Goal: Task Accomplishment & Management: Manage account settings

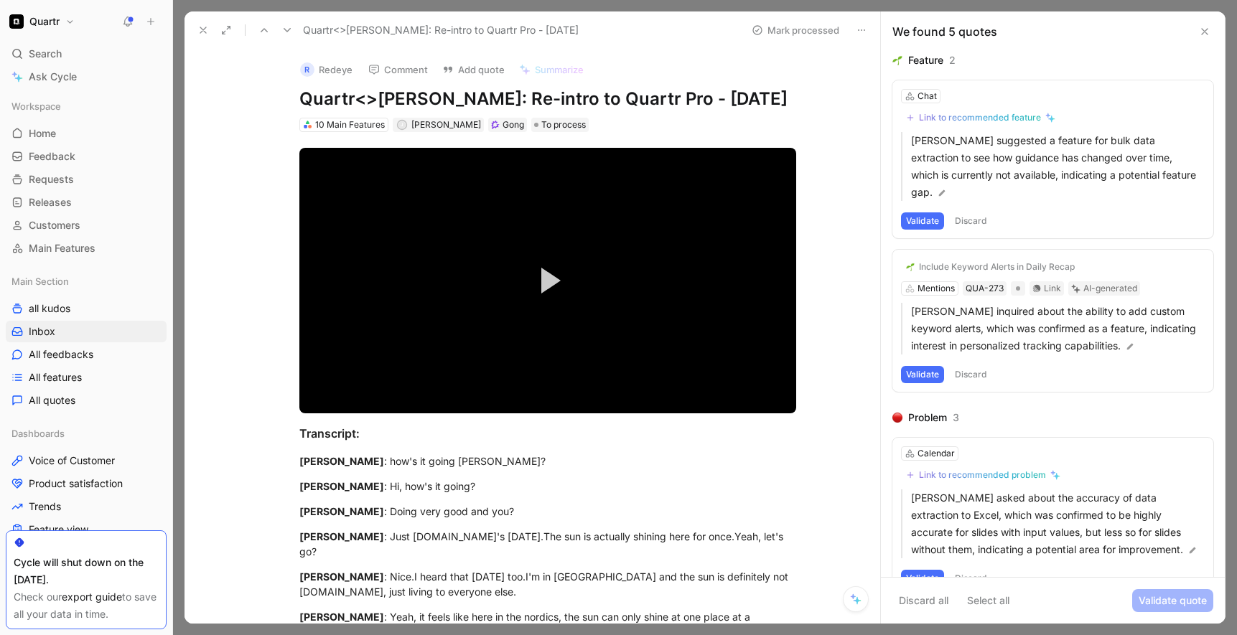
scroll to position [1168, 0]
click at [909, 212] on button "Validate" at bounding box center [922, 220] width 43 height 17
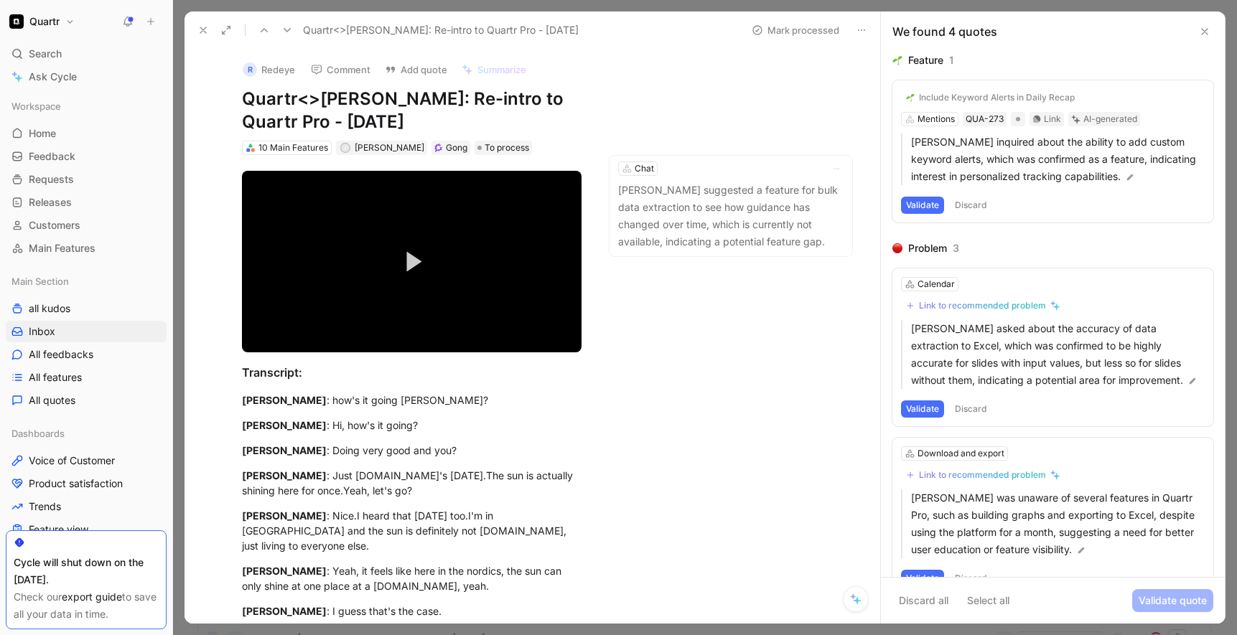
click at [967, 209] on button "Discard" at bounding box center [971, 205] width 42 height 17
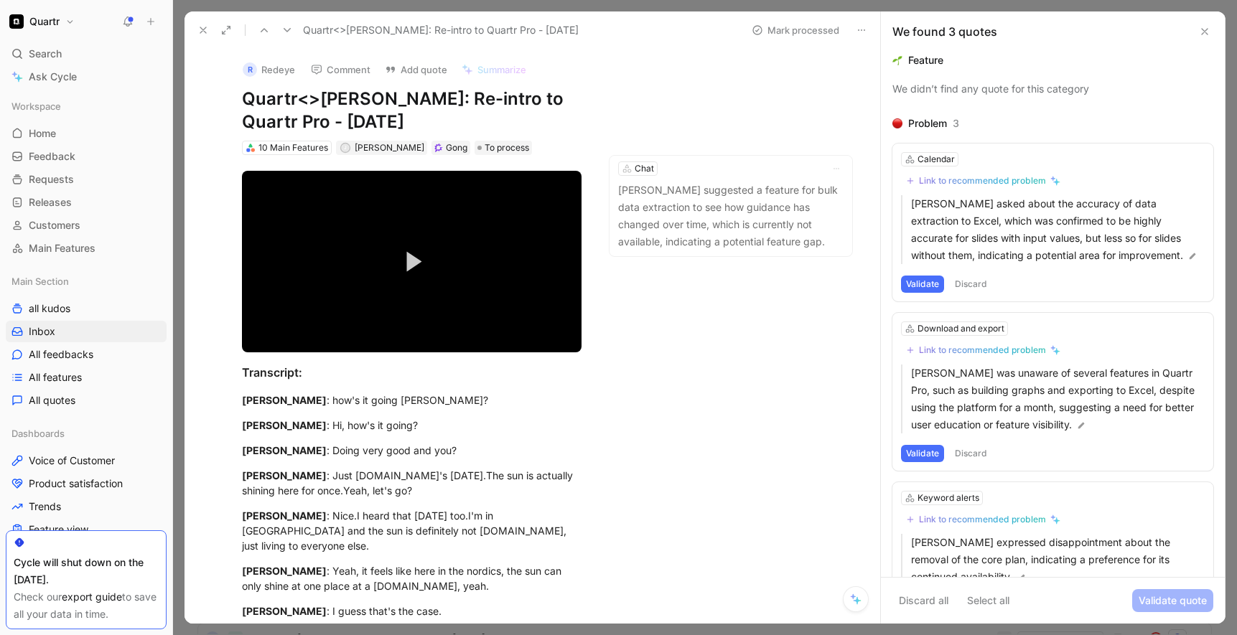
click at [971, 281] on button "Discard" at bounding box center [971, 284] width 42 height 17
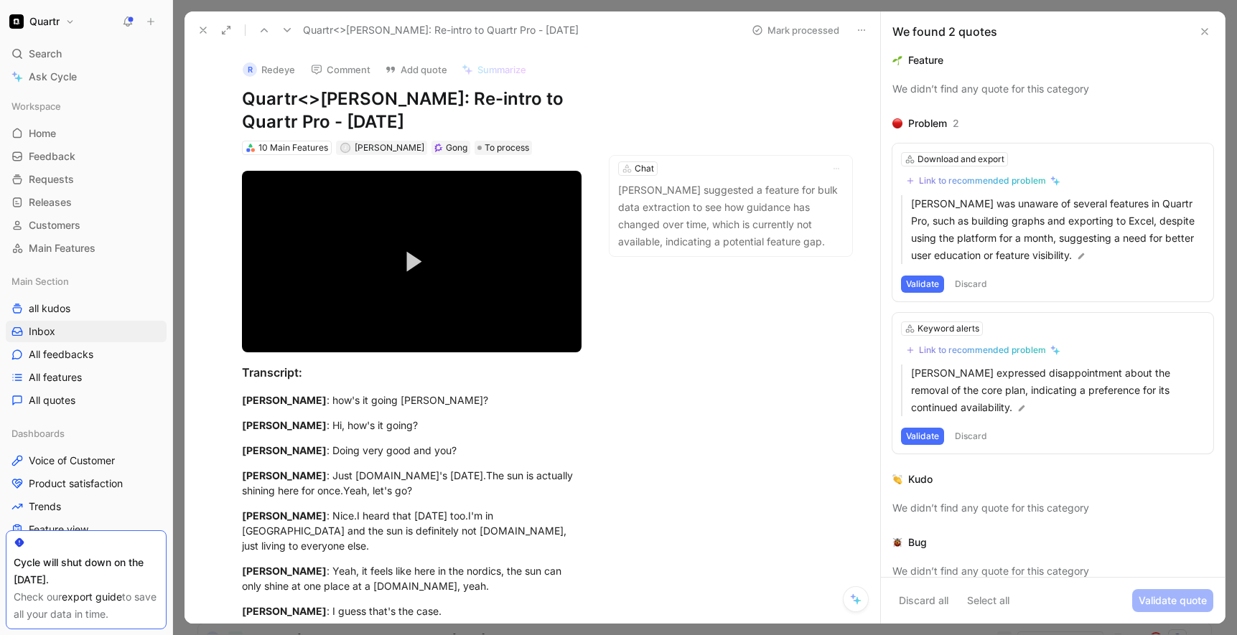
click at [973, 438] on button "Discard" at bounding box center [971, 436] width 42 height 17
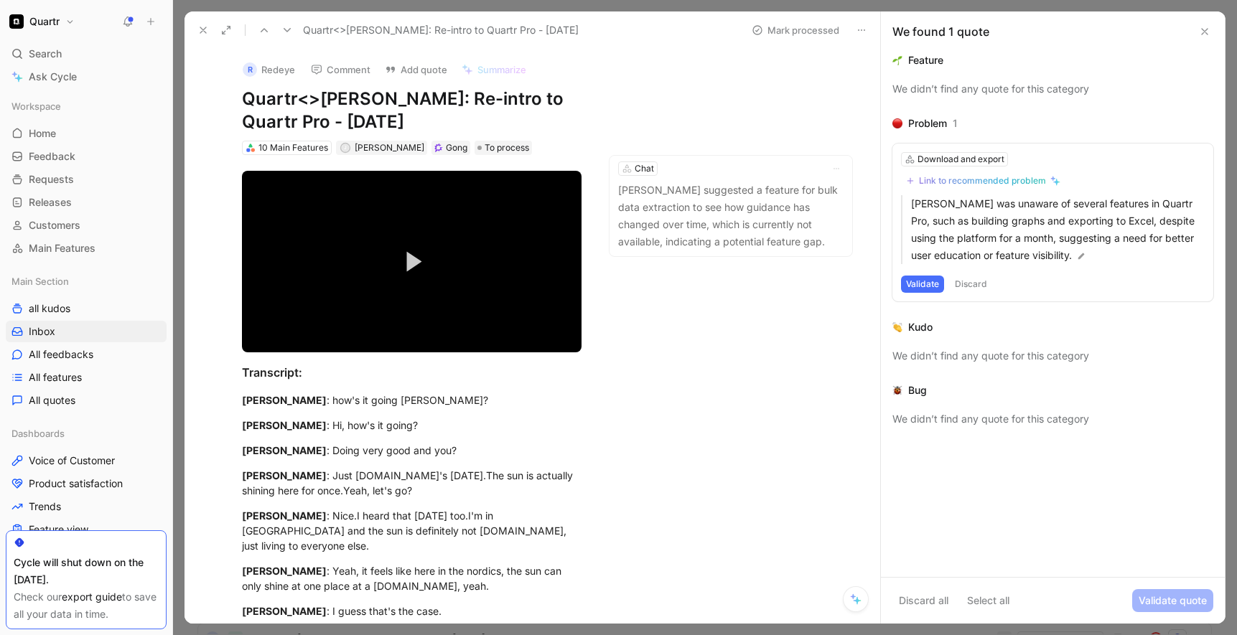
click at [965, 283] on button "Discard" at bounding box center [971, 284] width 42 height 17
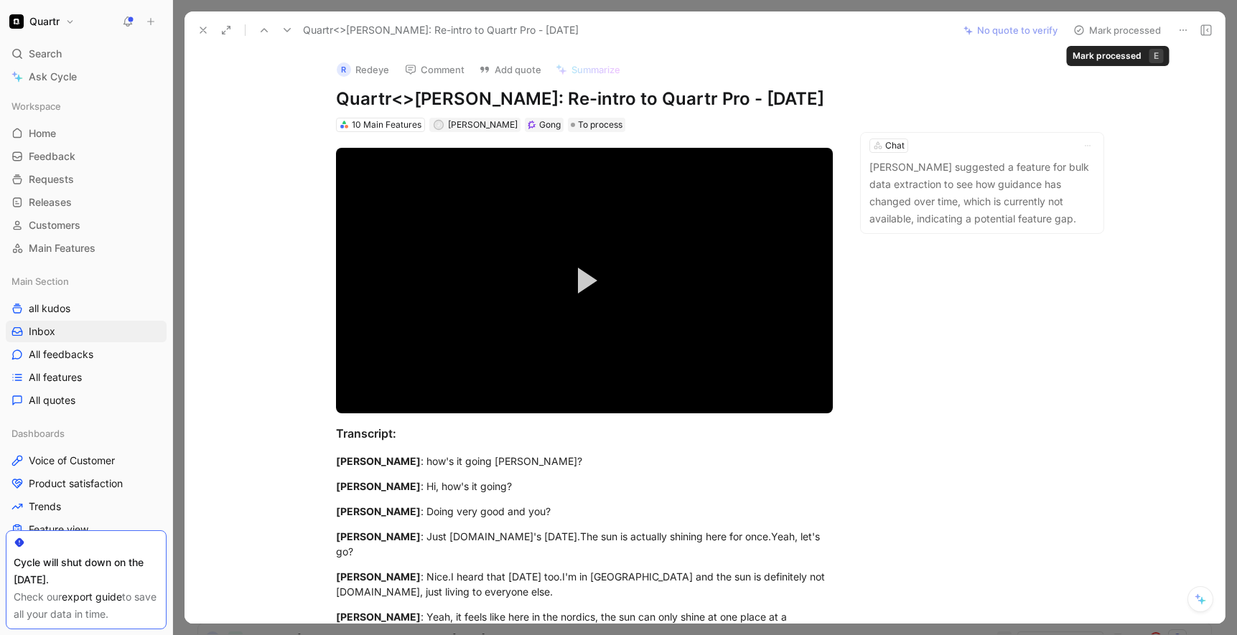
click at [1131, 24] on button "Mark processed" at bounding box center [1117, 30] width 100 height 20
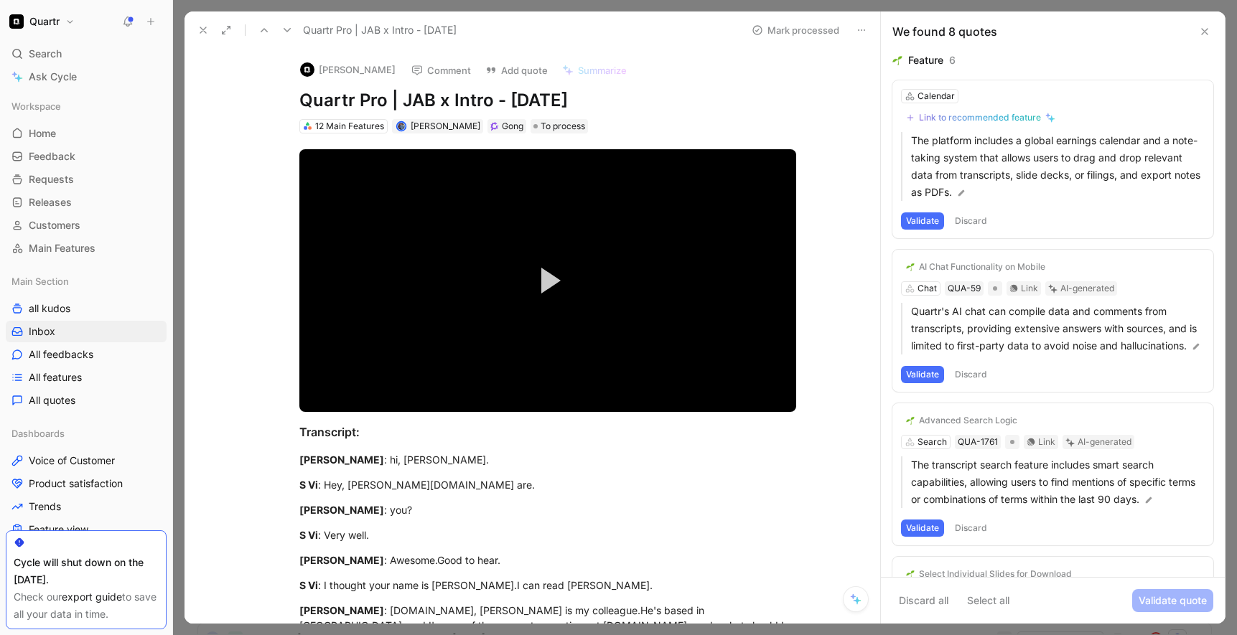
click at [975, 221] on button "Discard" at bounding box center [971, 220] width 42 height 17
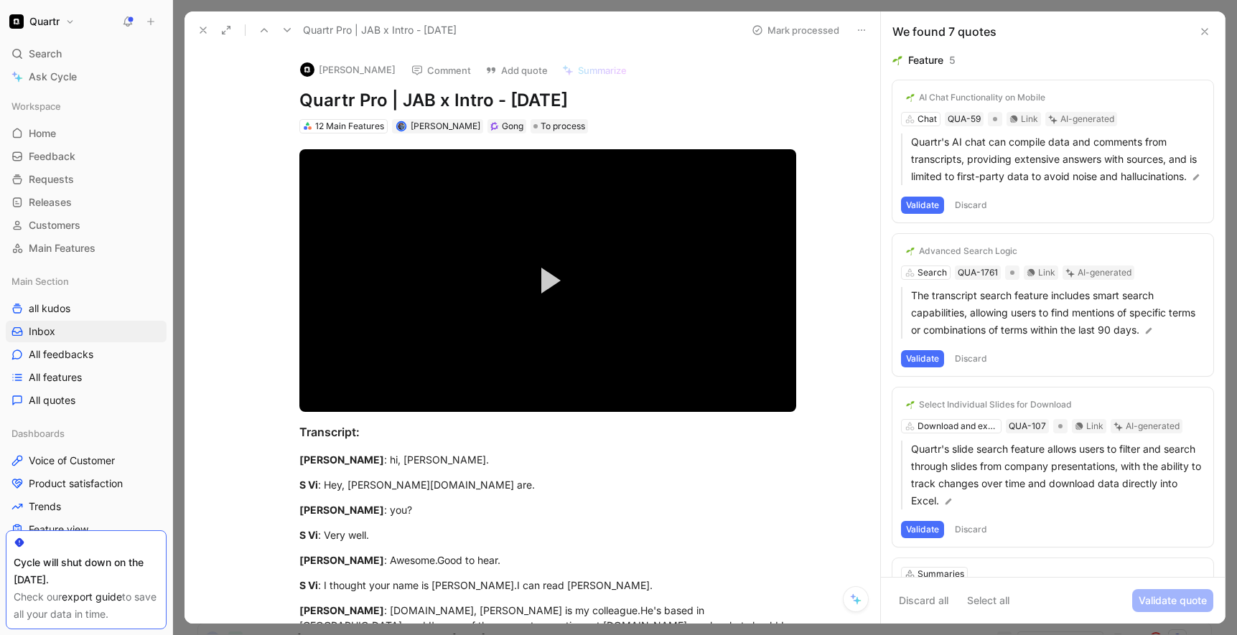
click at [971, 208] on button "Discard" at bounding box center [971, 205] width 42 height 17
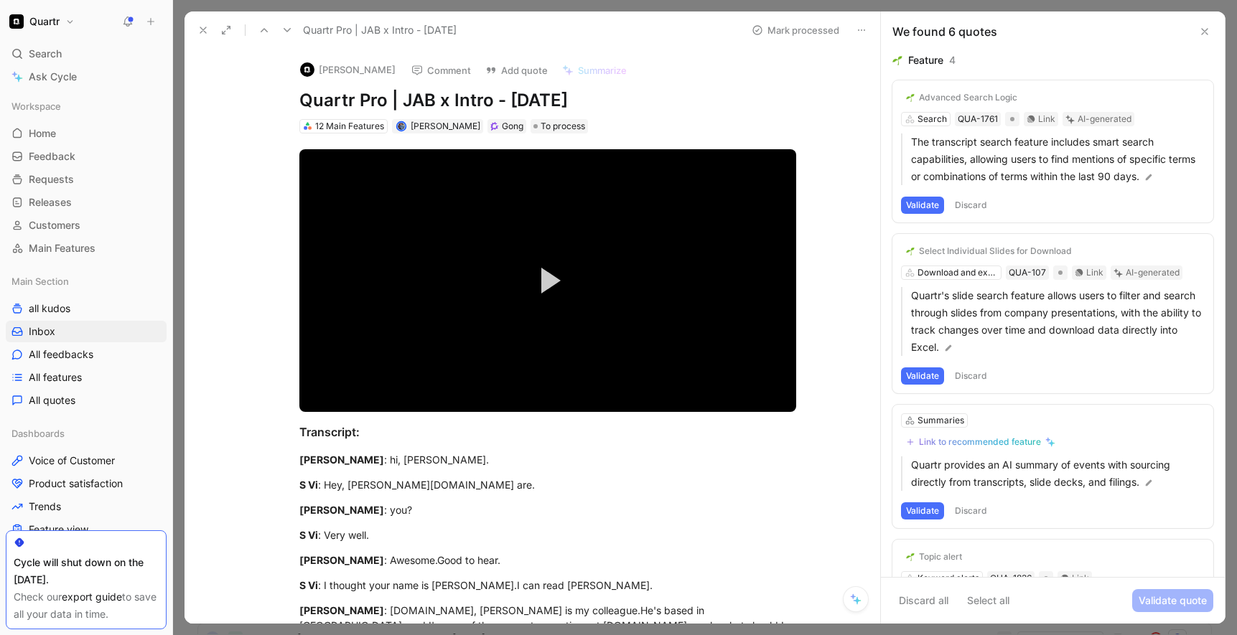
click at [971, 208] on button "Discard" at bounding box center [971, 205] width 42 height 17
